Goal: Task Accomplishment & Management: Manage account settings

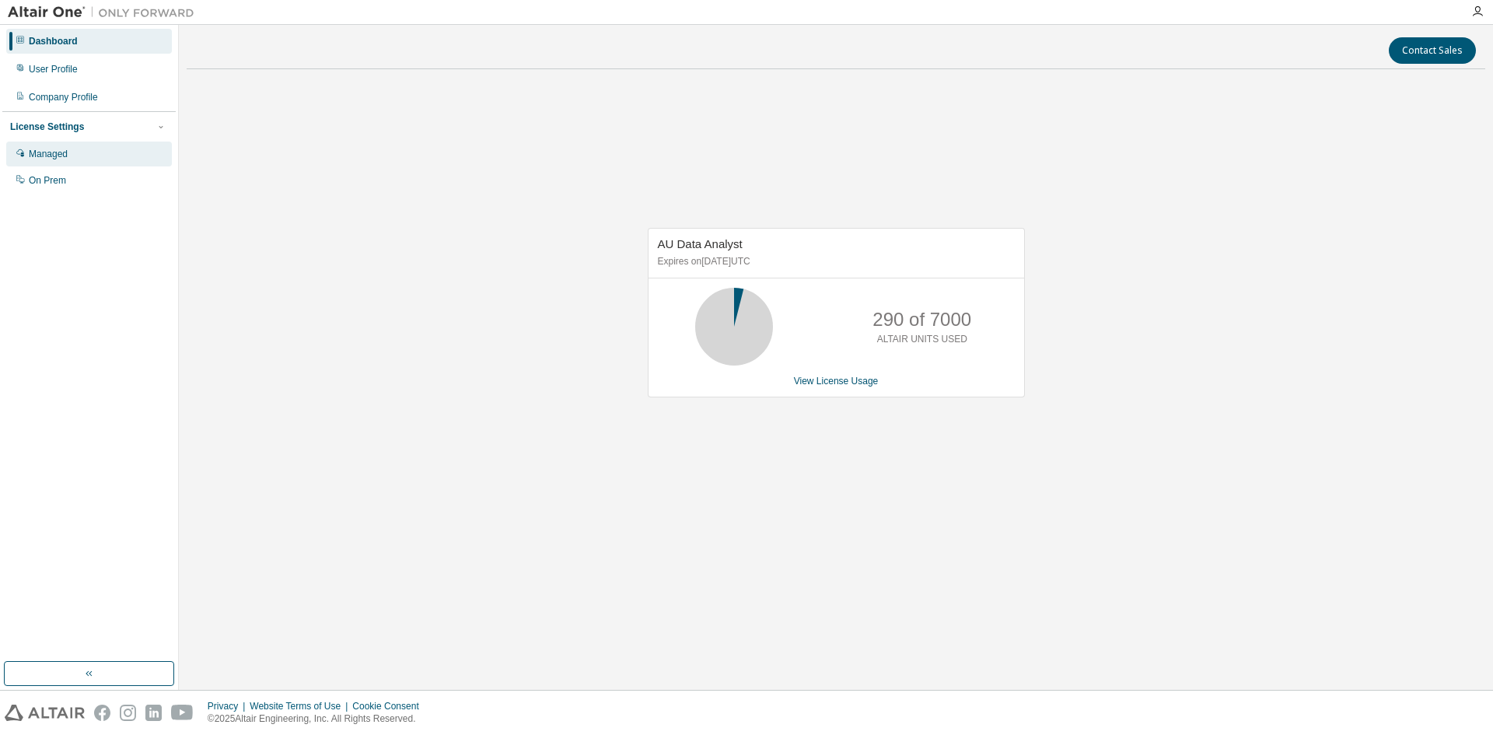
click at [36, 154] on div "Managed" at bounding box center [48, 154] width 39 height 12
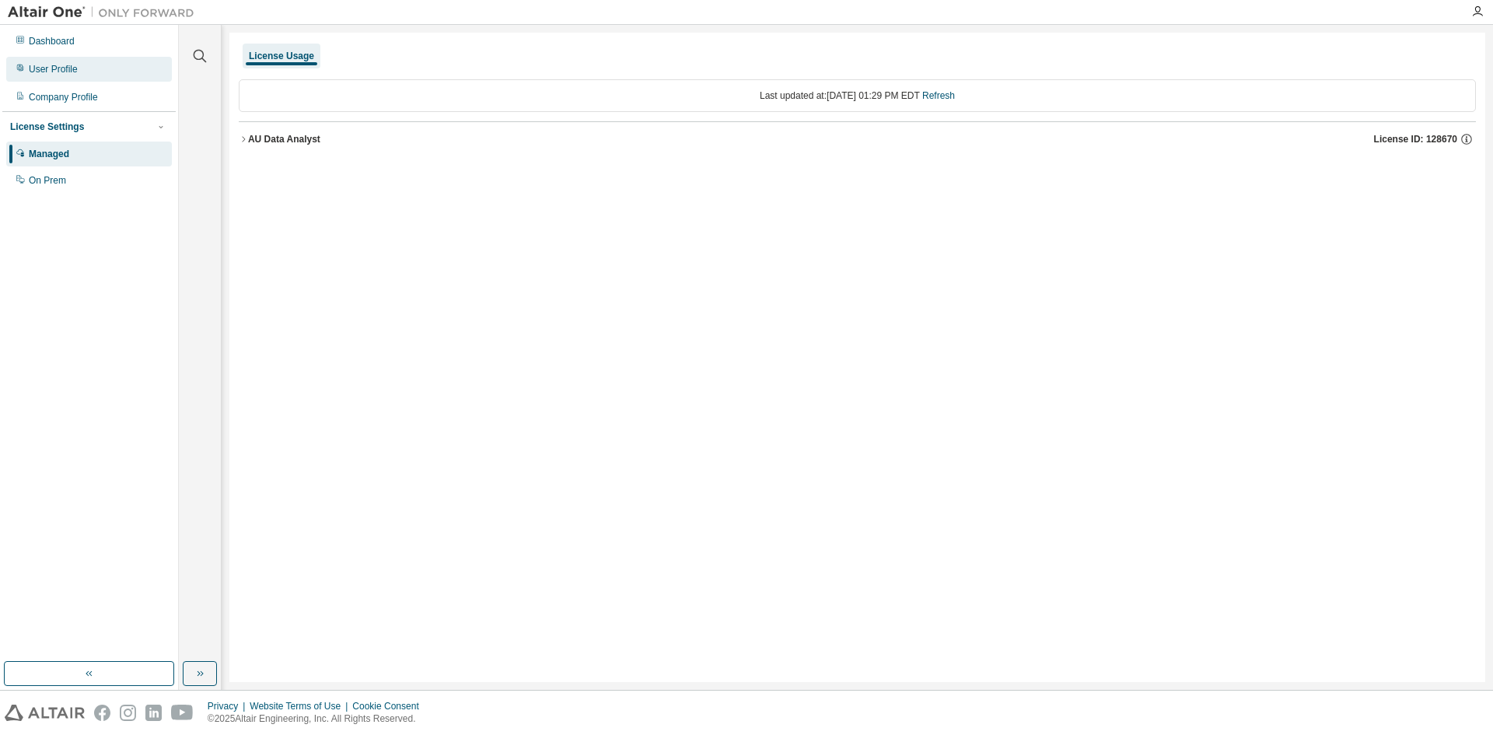
click at [96, 75] on div "User Profile" at bounding box center [89, 69] width 166 height 25
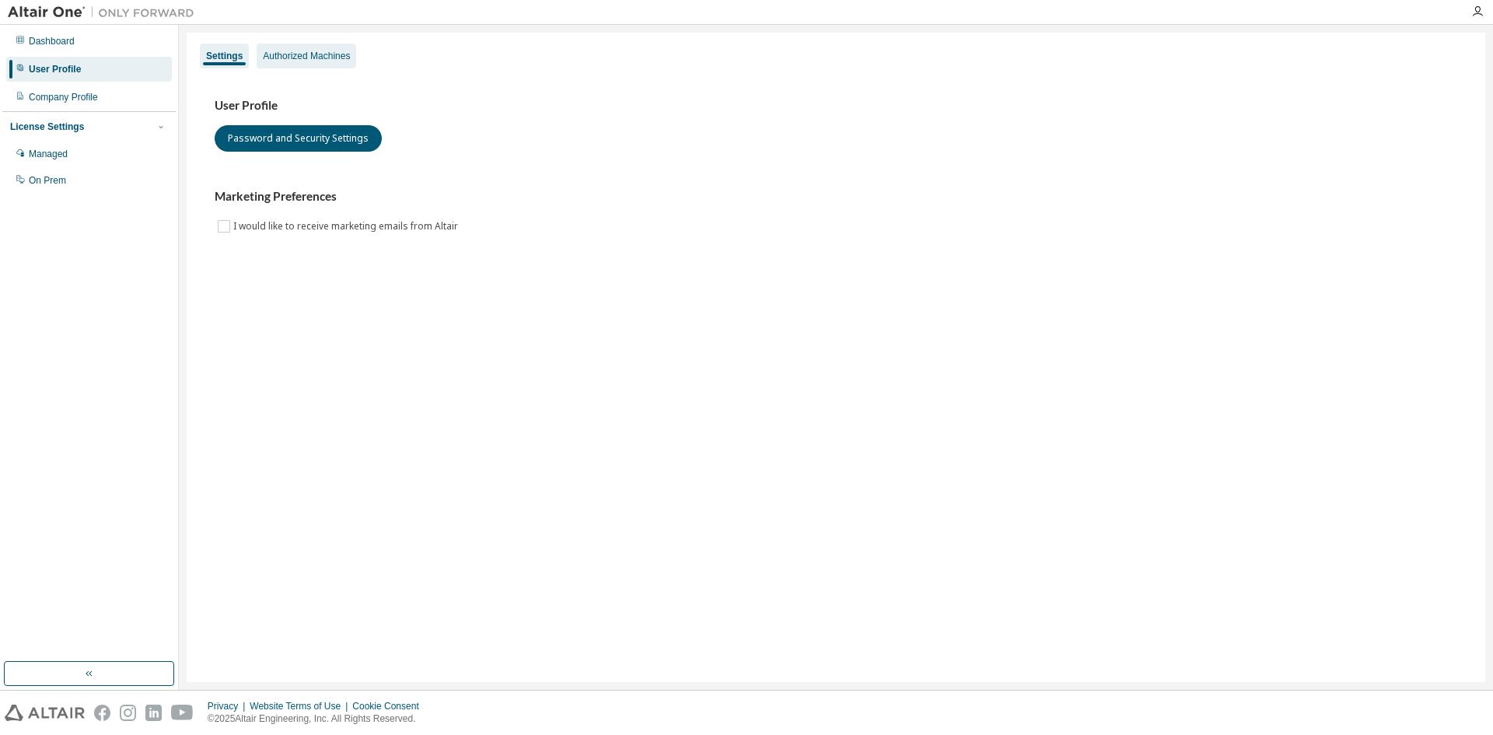
click at [301, 44] on div "Authorized Machines" at bounding box center [307, 56] width 100 height 25
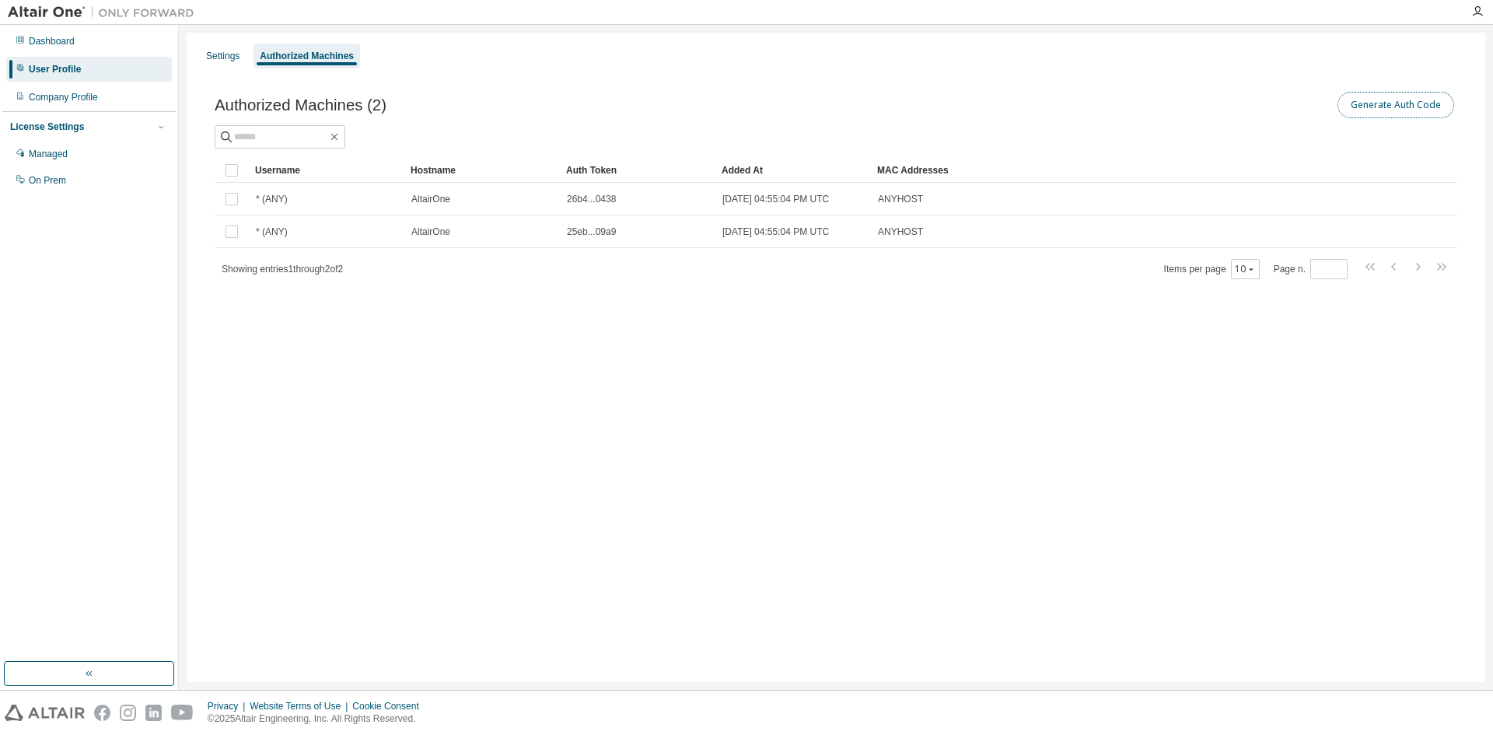
click at [1407, 110] on button "Generate Auth Code" at bounding box center [1395, 105] width 117 height 26
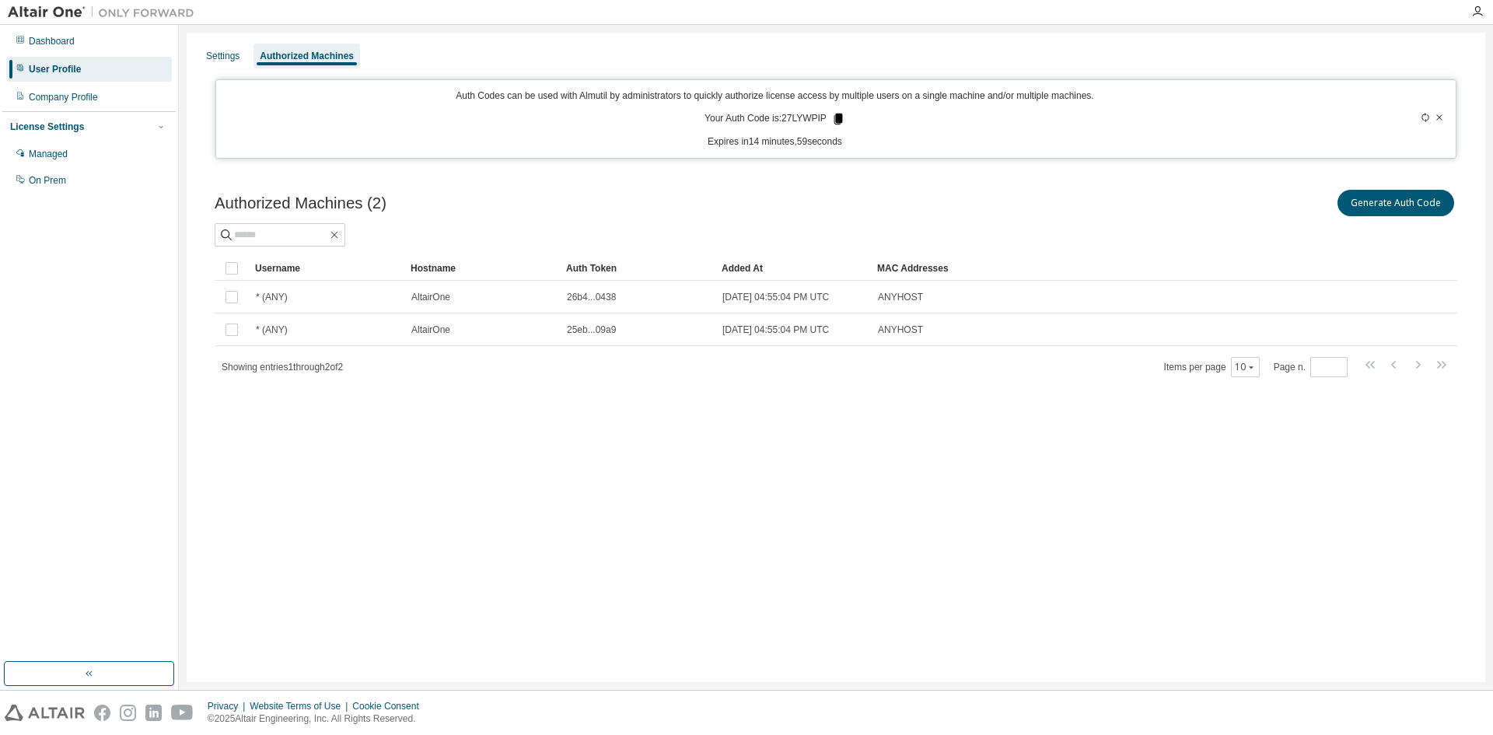
click at [838, 120] on icon at bounding box center [838, 119] width 9 height 11
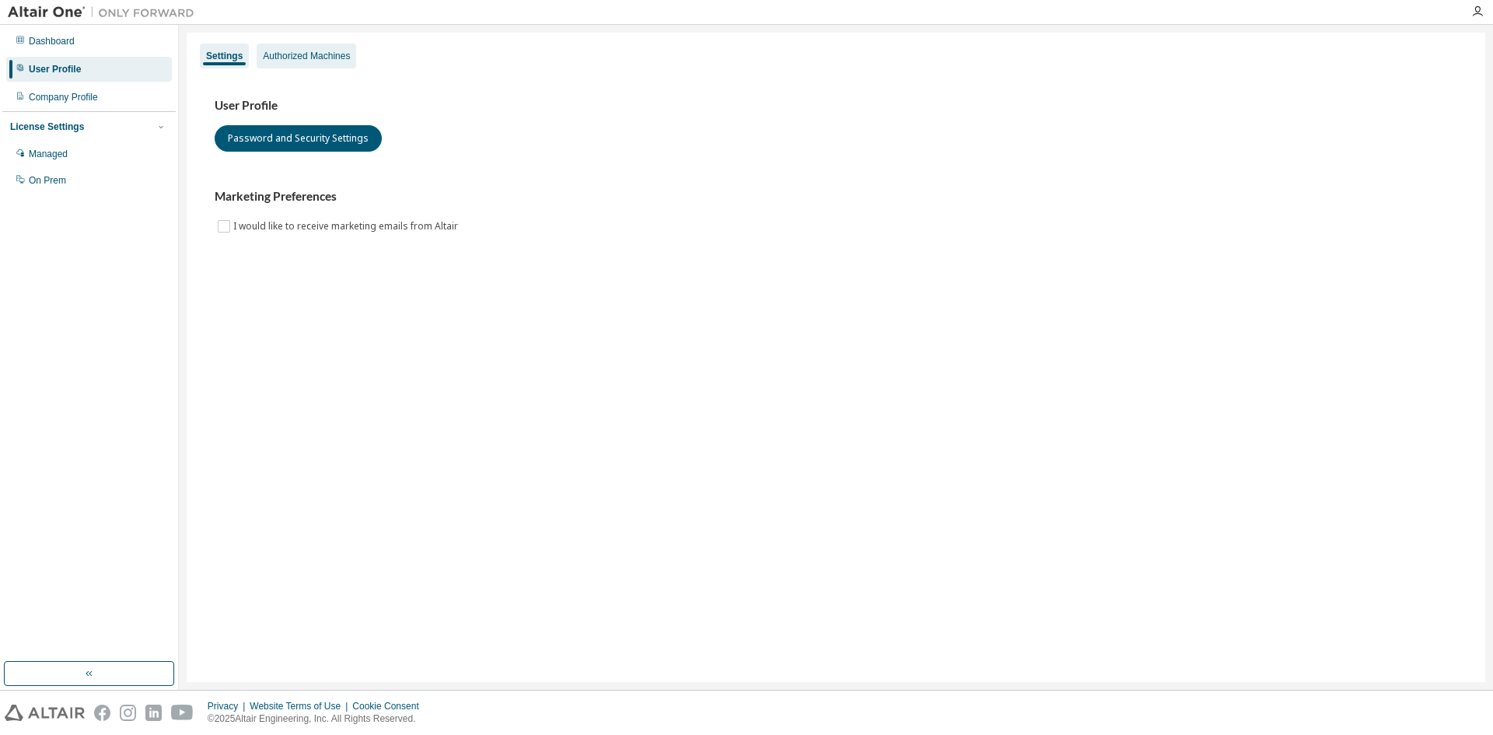
click at [293, 44] on div "Authorized Machines" at bounding box center [307, 56] width 100 height 25
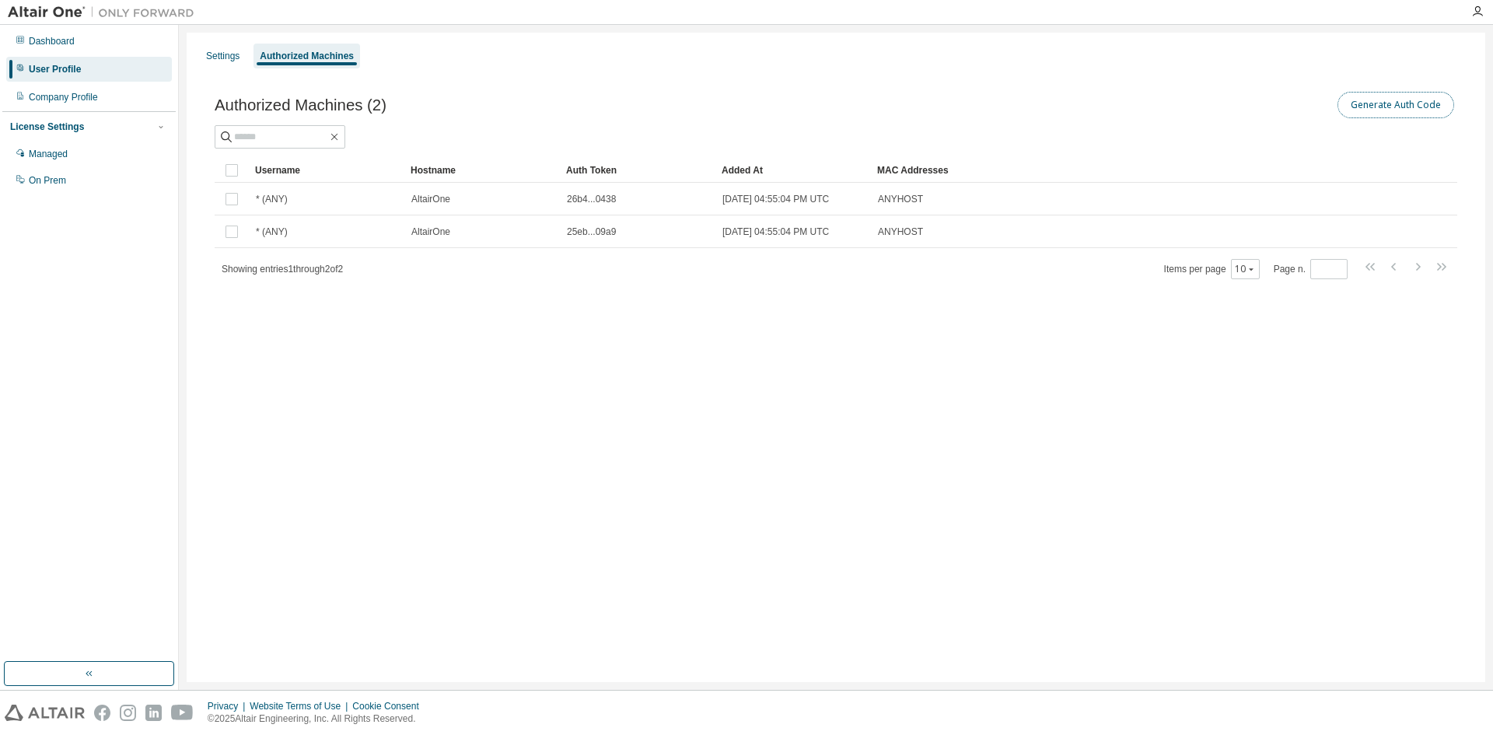
click at [1374, 110] on button "Generate Auth Code" at bounding box center [1395, 105] width 117 height 26
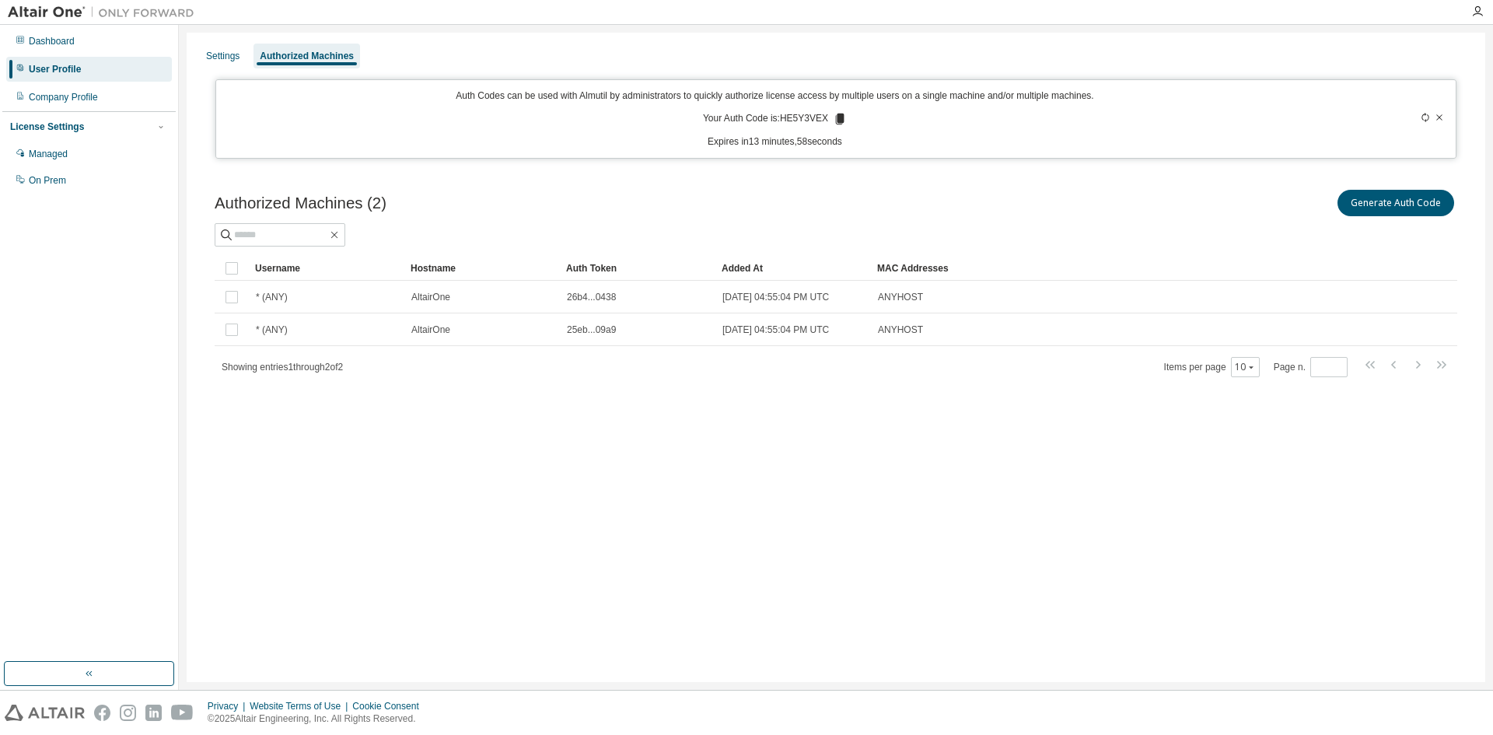
click at [837, 119] on icon at bounding box center [840, 119] width 9 height 11
